Goal: Find specific page/section: Find specific page/section

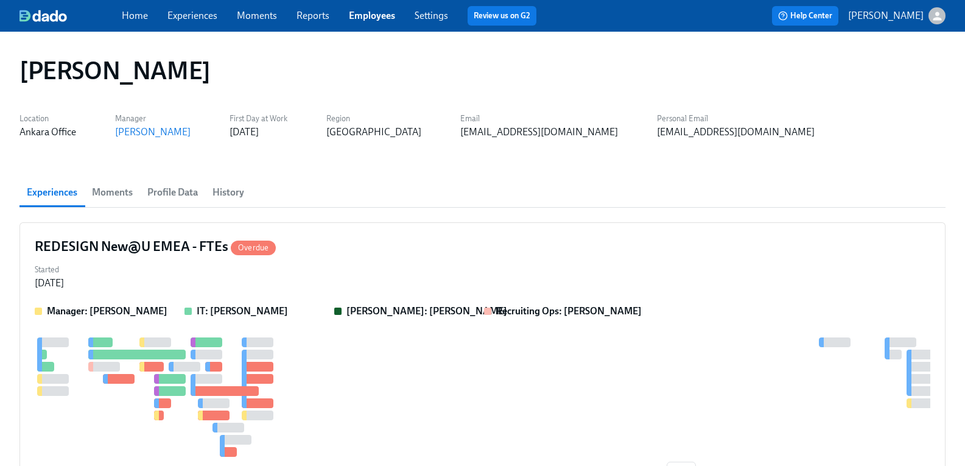
click at [239, 191] on span "History" at bounding box center [228, 192] width 32 height 17
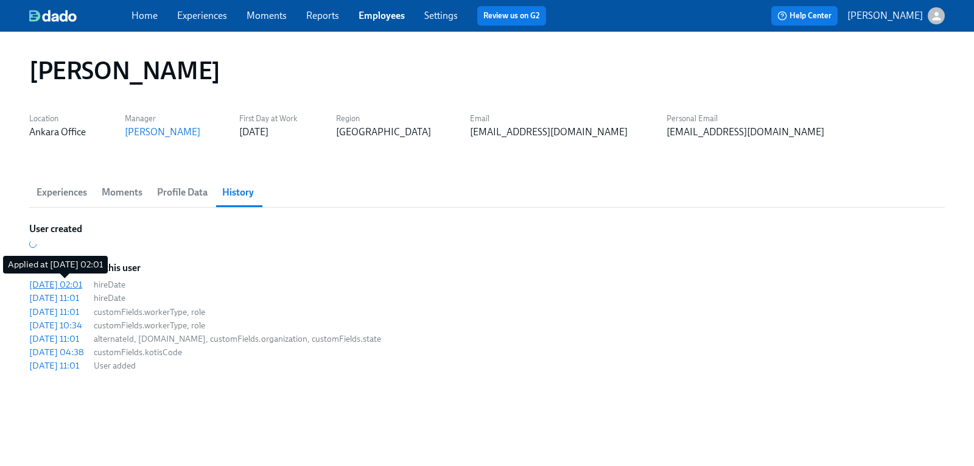
click at [72, 283] on div "[DATE] 02:01" at bounding box center [55, 284] width 53 height 12
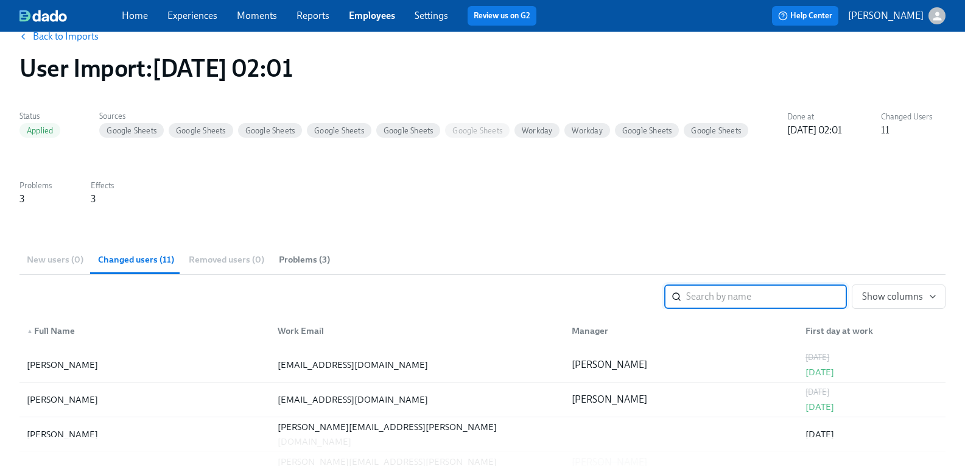
scroll to position [61, 0]
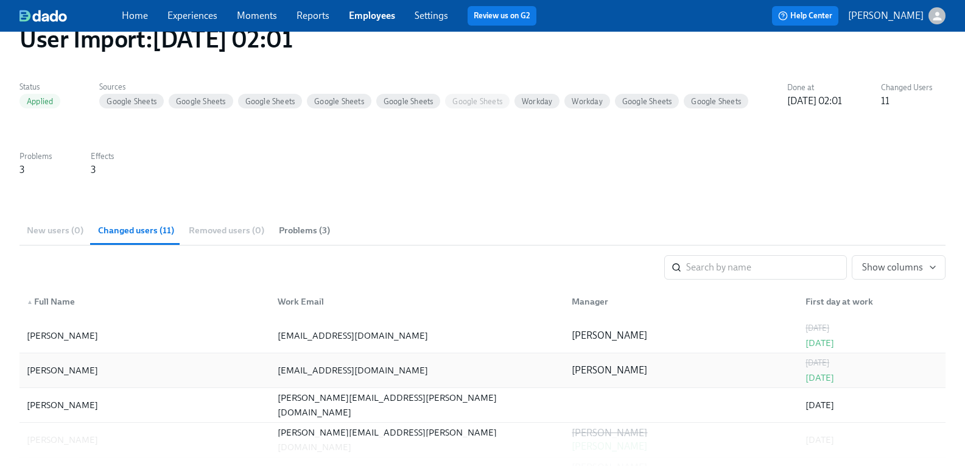
click at [64, 374] on div "[PERSON_NAME]" at bounding box center [62, 370] width 71 height 15
click at [92, 369] on div "[PERSON_NAME]" at bounding box center [62, 370] width 71 height 15
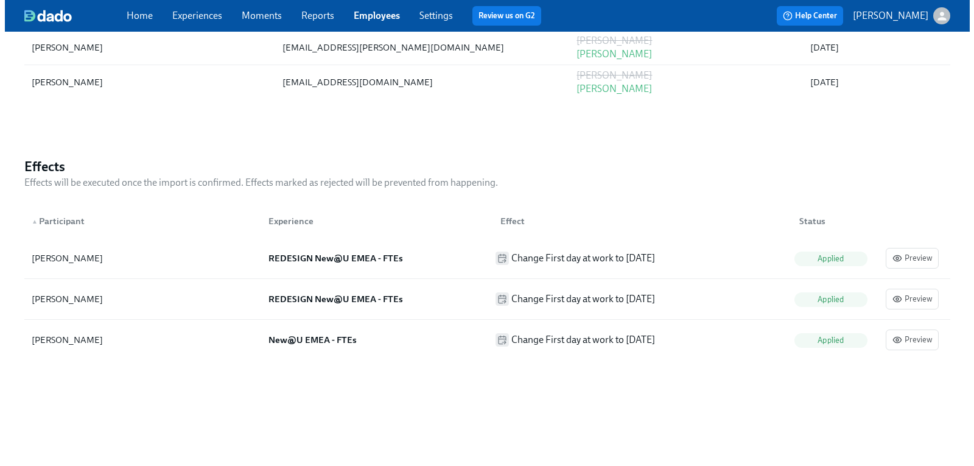
scroll to position [662, 0]
click at [66, 257] on div "Hasan Alhaddad" at bounding box center [62, 257] width 71 height 15
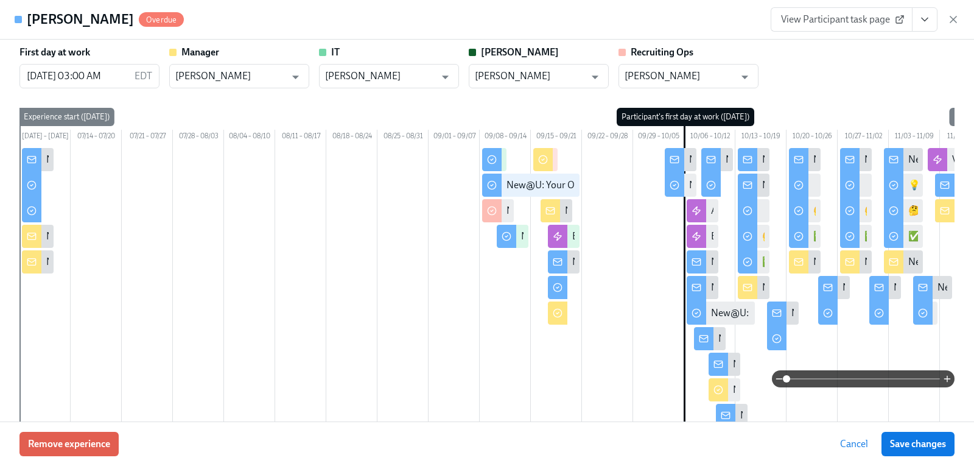
scroll to position [0, 0]
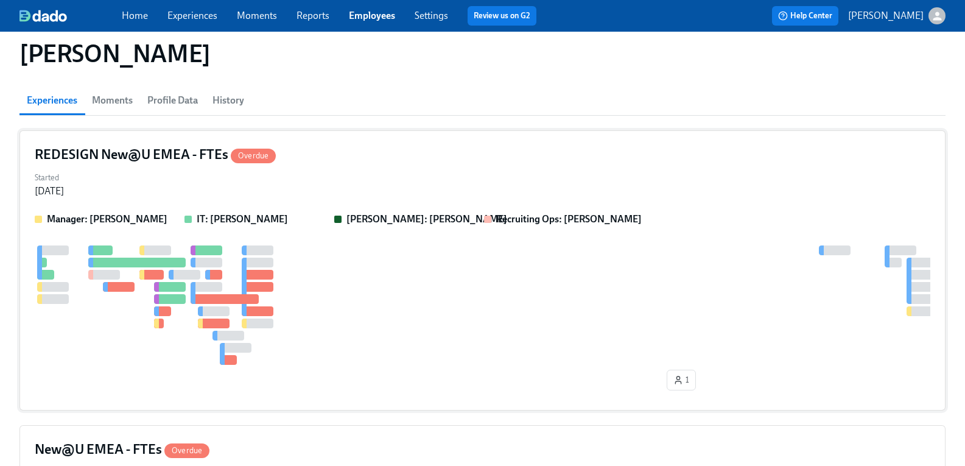
scroll to position [71, 0]
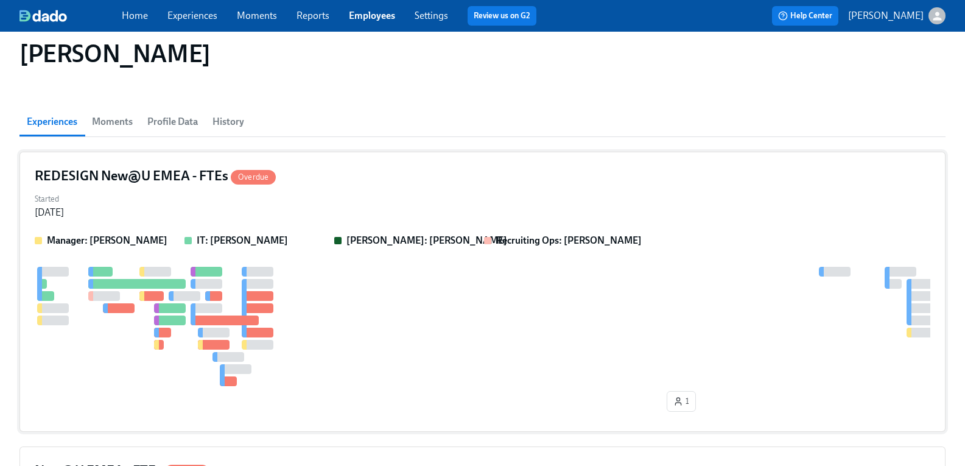
click at [162, 169] on h4 "REDESIGN New@U EMEA - FTEs Overdue" at bounding box center [155, 176] width 241 height 18
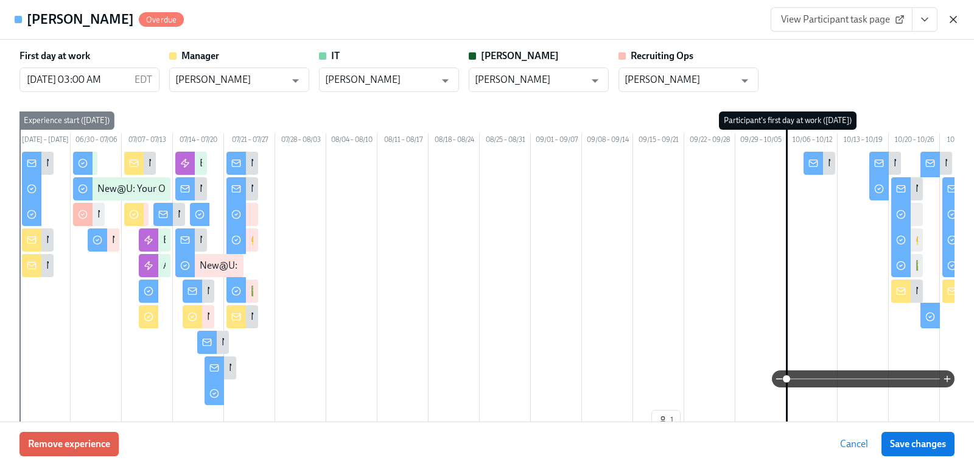
click at [952, 17] on icon "button" at bounding box center [953, 19] width 12 height 12
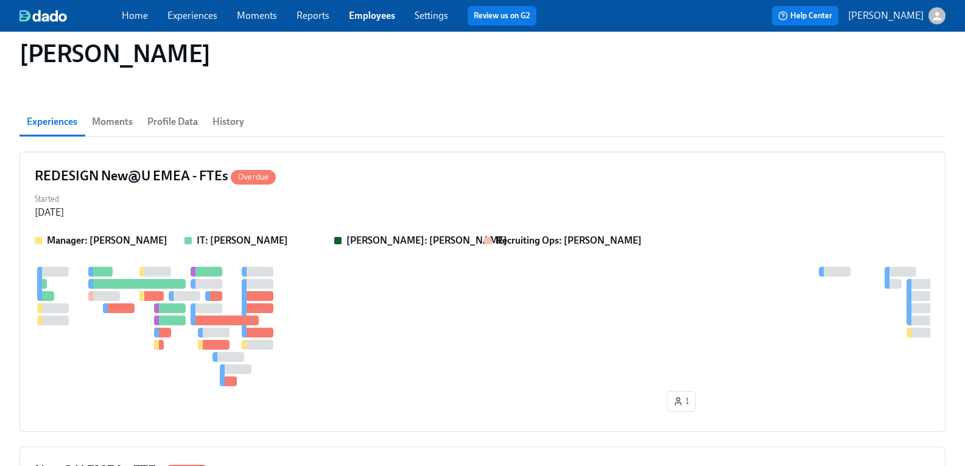
click at [203, 13] on link "Experiences" at bounding box center [192, 16] width 50 height 12
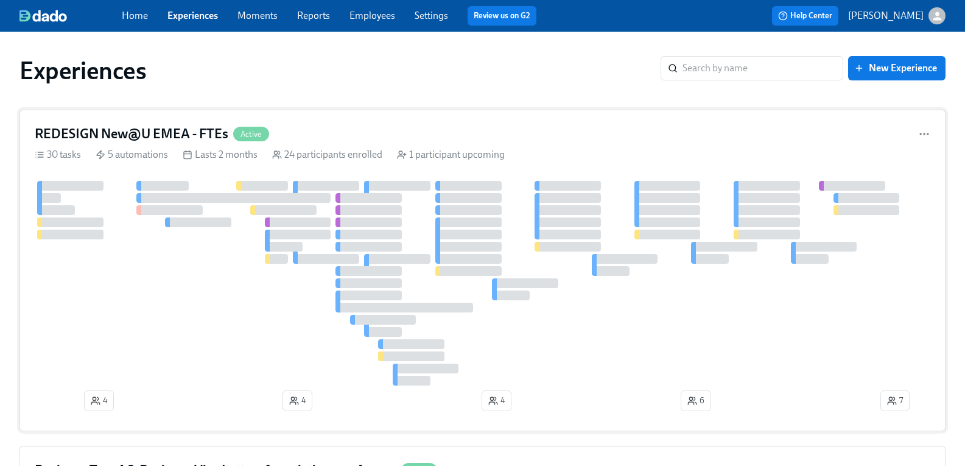
click at [187, 137] on h4 "REDESIGN New@U EMEA - FTEs" at bounding box center [132, 134] width 194 height 18
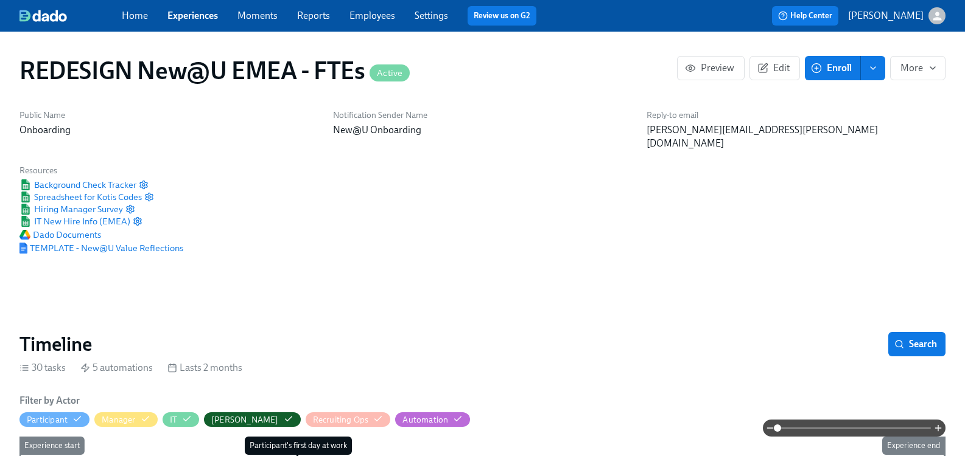
scroll to position [0, 8456]
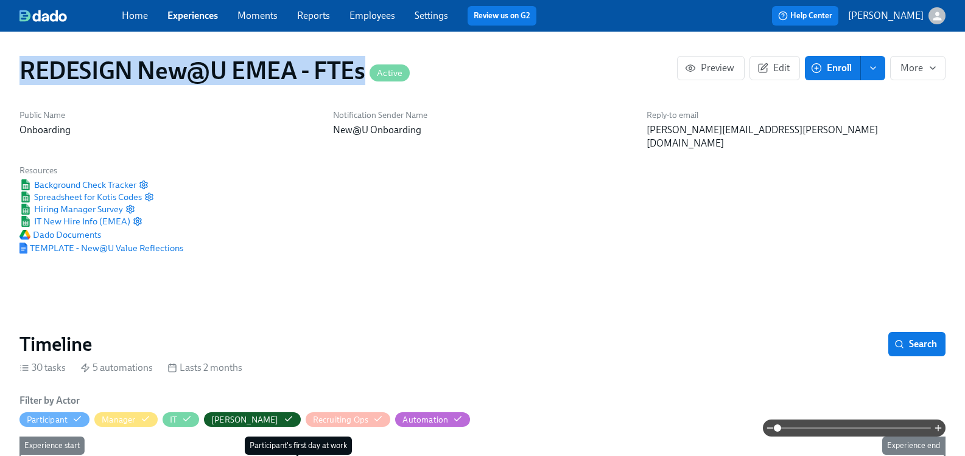
drag, startPoint x: 374, startPoint y: 72, endPoint x: 61, endPoint y: 75, distance: 312.8
click at [33, 63] on h1 "REDESIGN New@U EMEA - FTEs Active" at bounding box center [214, 70] width 390 height 29
